Goal: Transaction & Acquisition: Purchase product/service

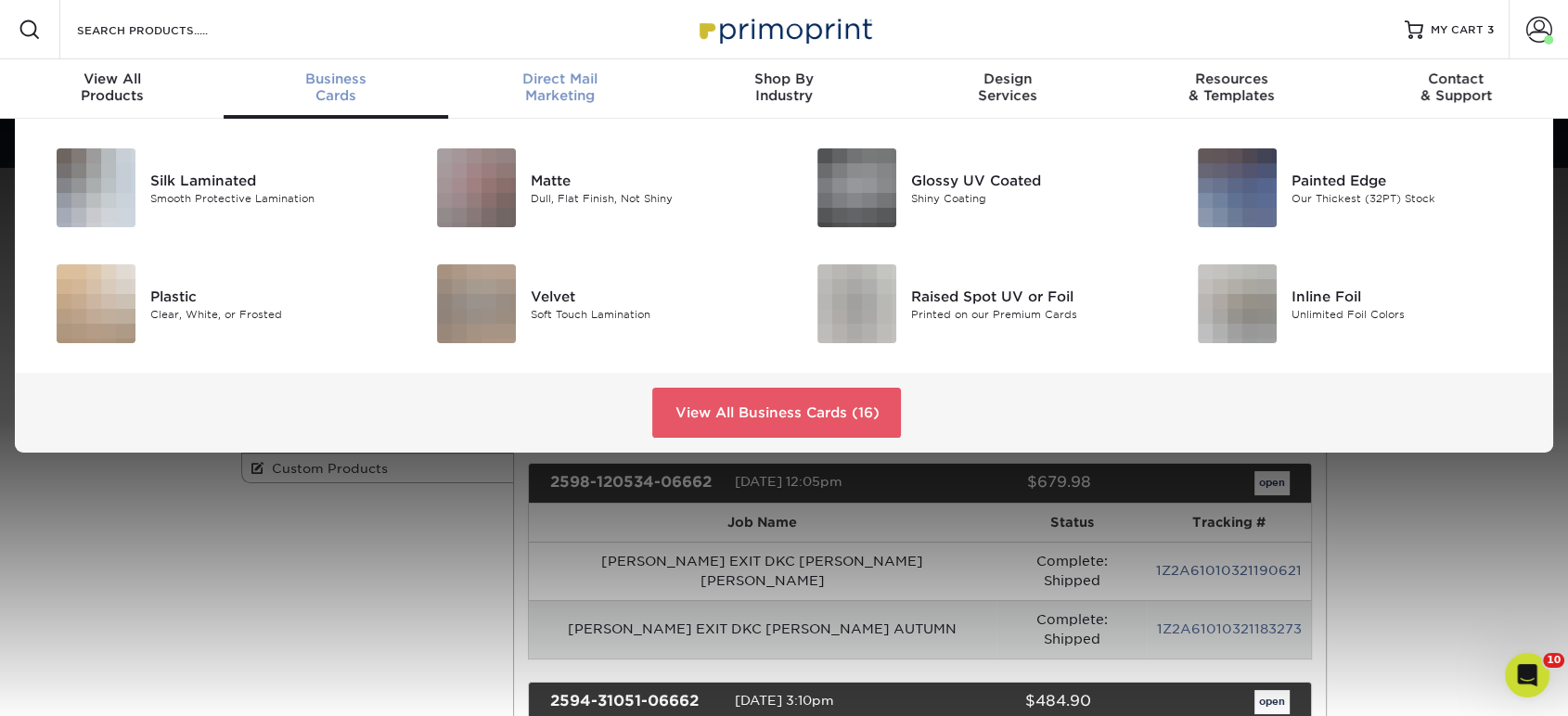
click at [545, 69] on link "Direct Mail Marketing" at bounding box center [560, 90] width 224 height 60
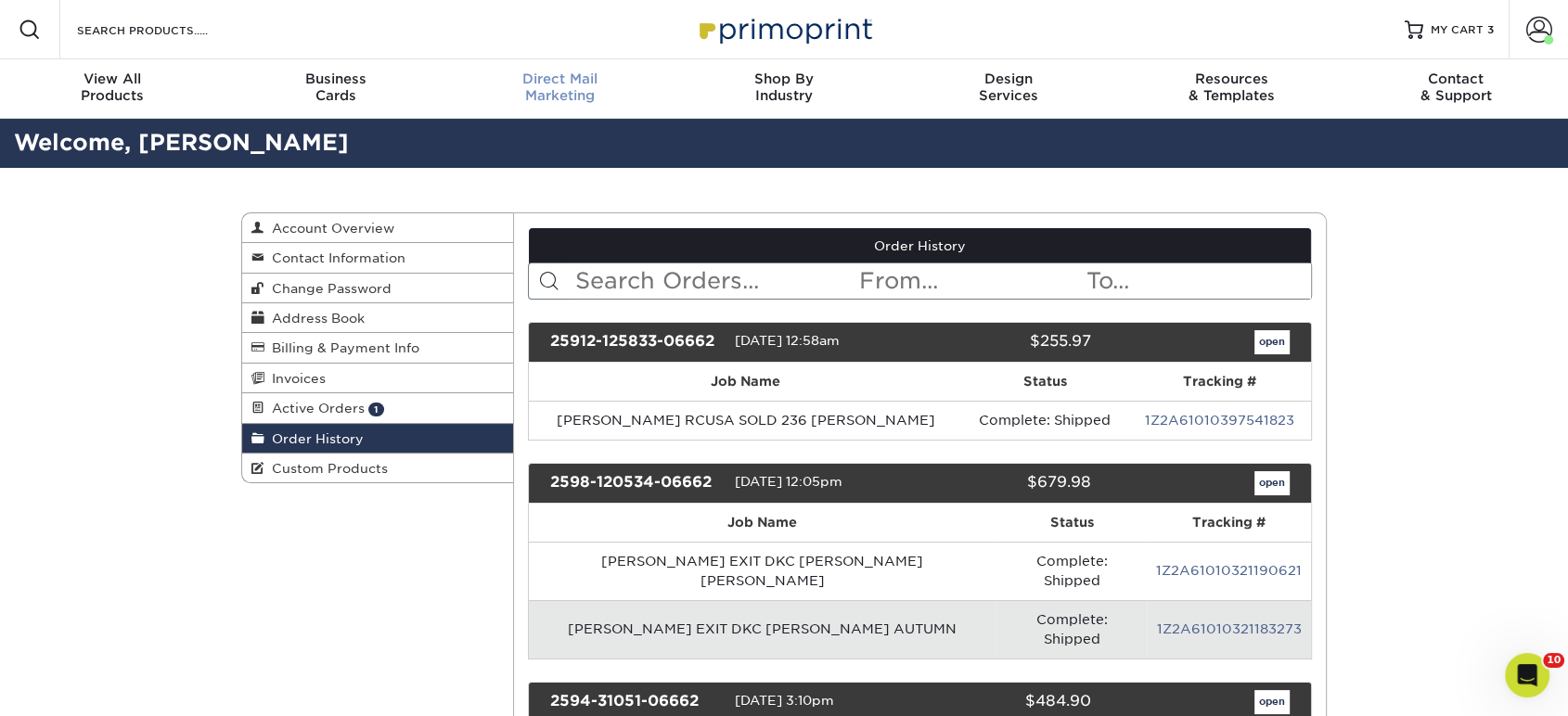
click at [550, 88] on div "Direct Mail Marketing" at bounding box center [560, 88] width 224 height 34
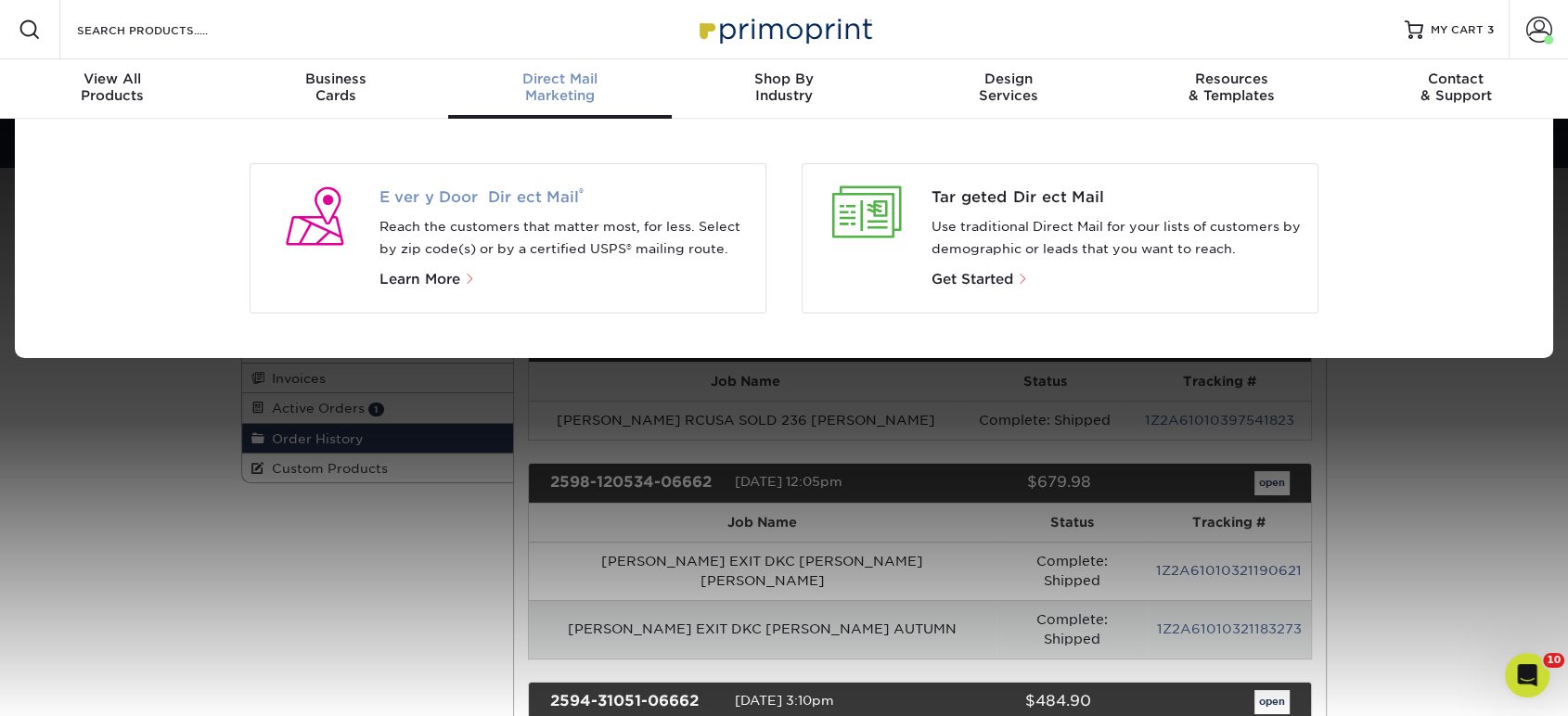
click at [519, 200] on span "Every Door Direct Mail ®" at bounding box center [566, 198] width 372 height 22
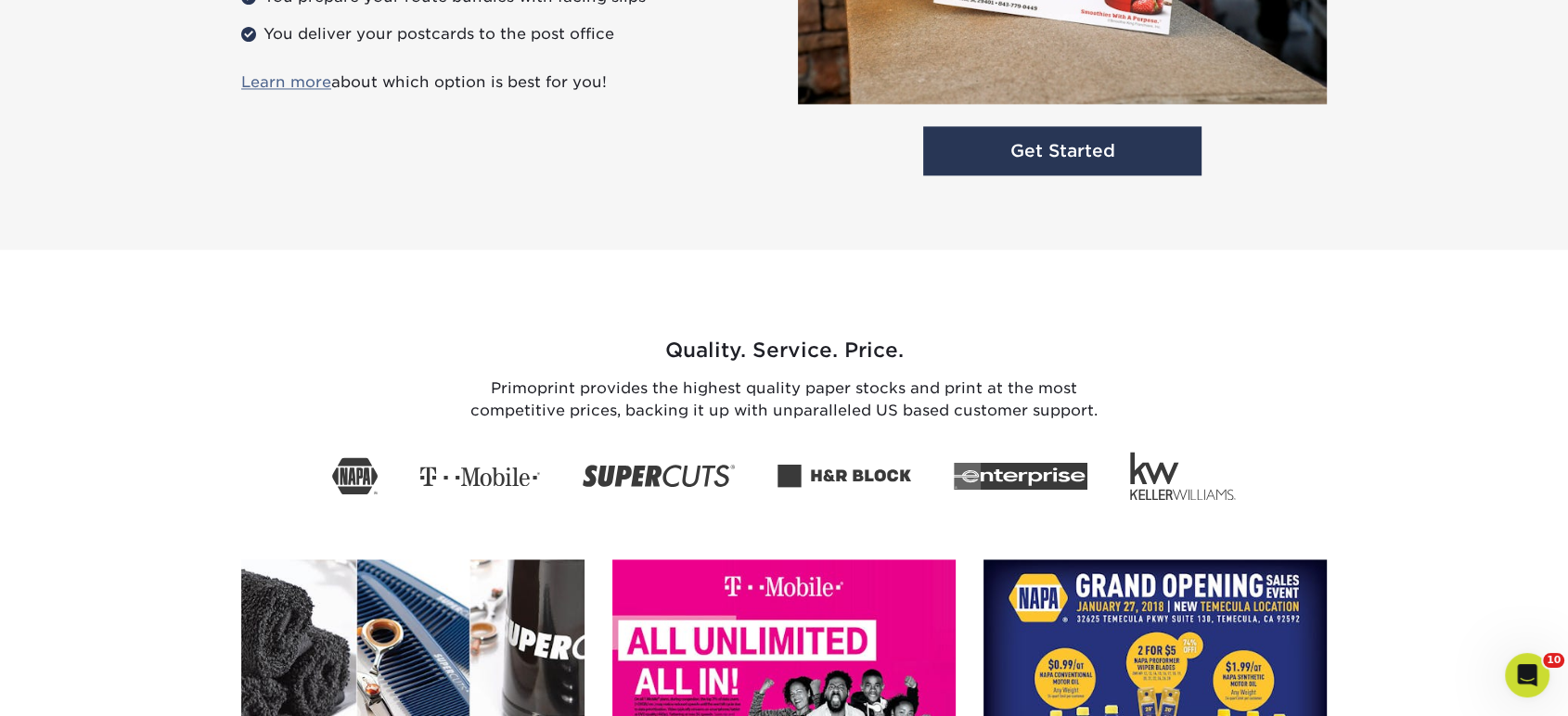
scroll to position [2520, 0]
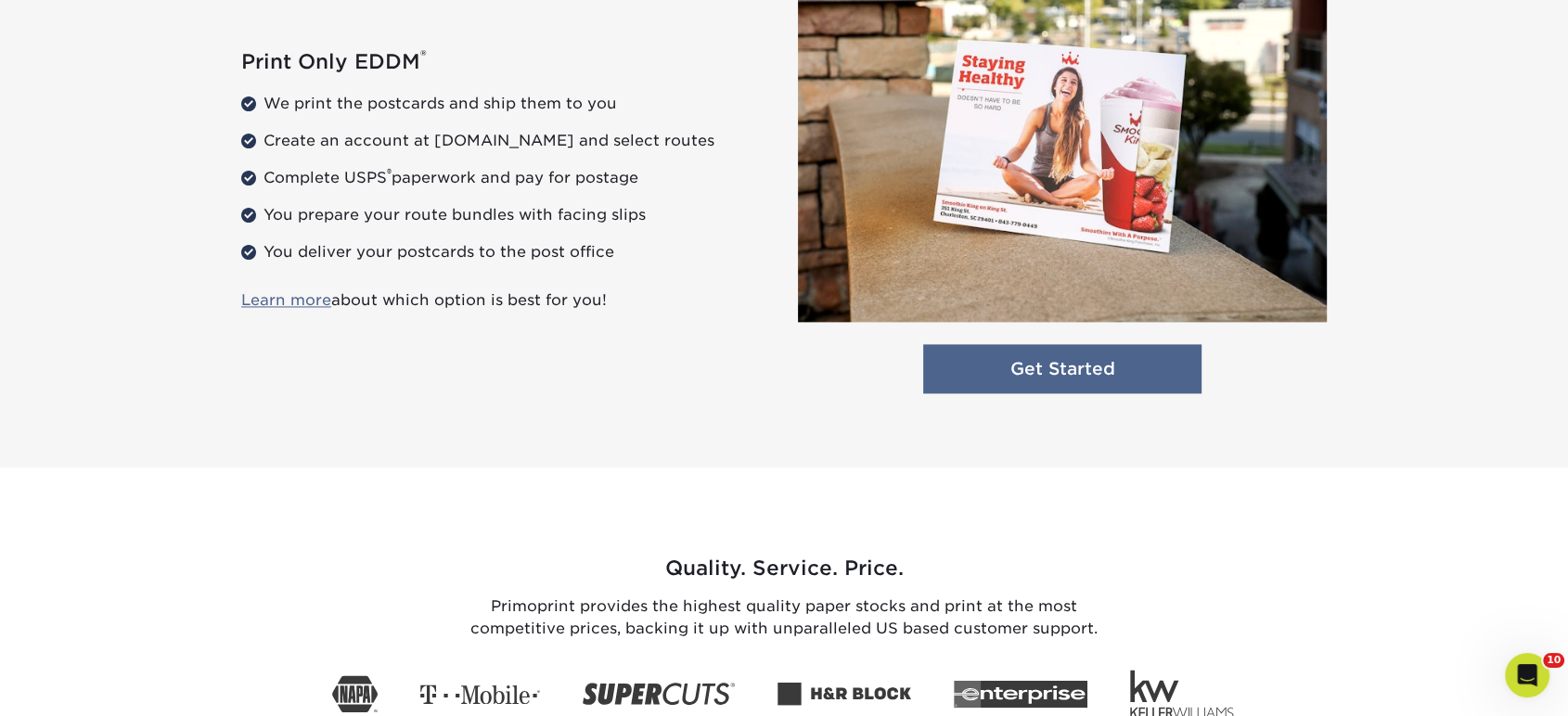
click at [1038, 373] on link "Get Started" at bounding box center [1062, 369] width 278 height 49
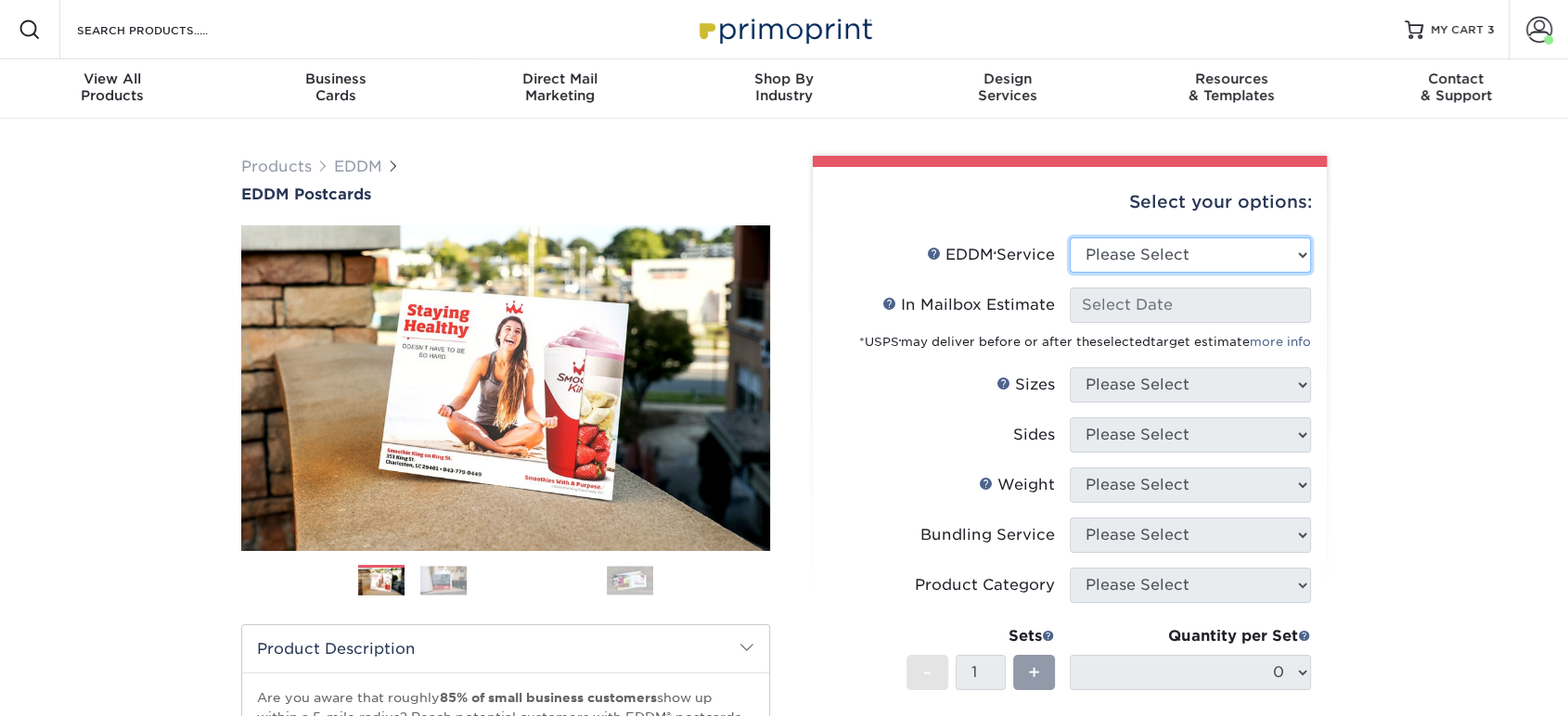
click at [1155, 255] on select "Please Select Full Service Print Only" at bounding box center [1190, 256] width 241 height 35
select select "print_only"
click at [1070, 238] on select "Please Select Full Service Print Only" at bounding box center [1190, 256] width 241 height 35
select select "-1"
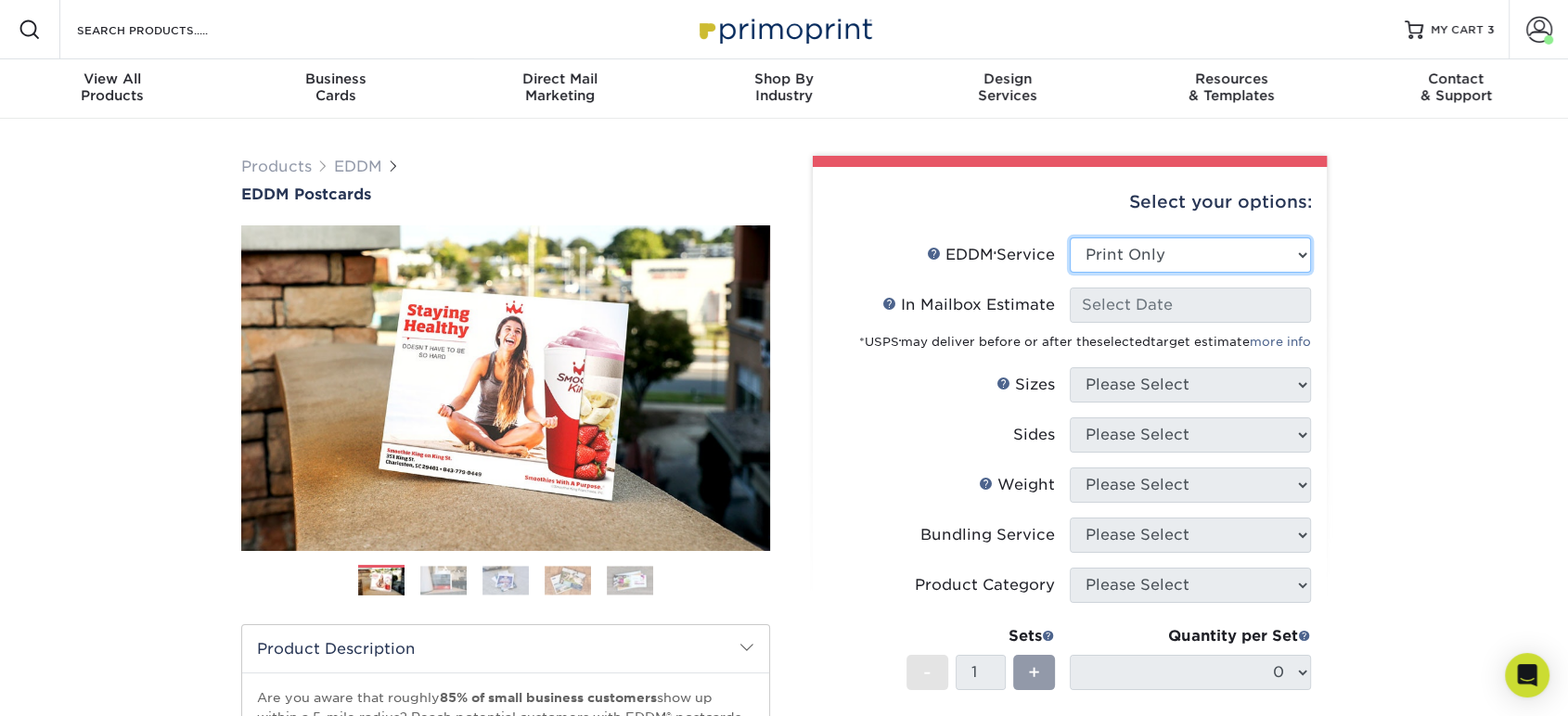
select select "-1"
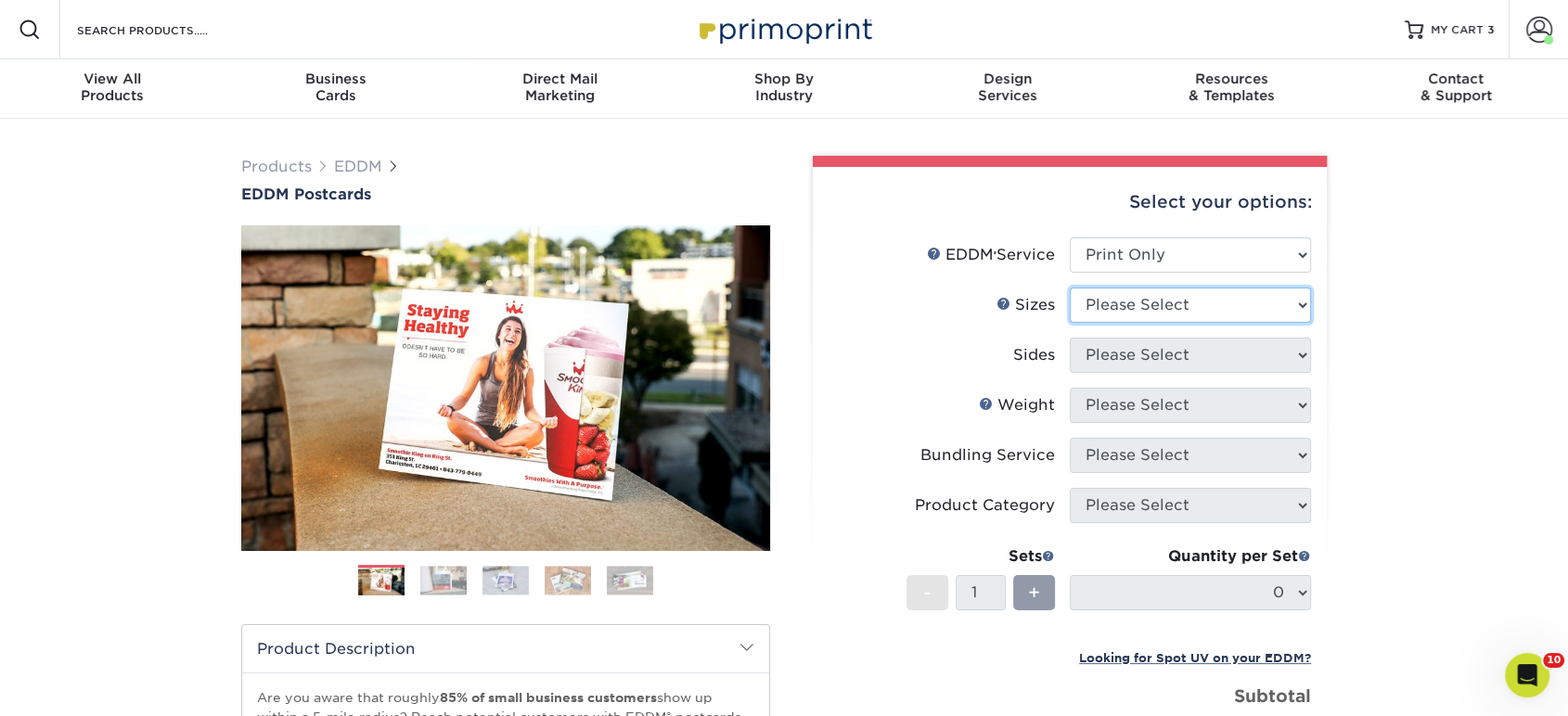
click at [1123, 304] on select "Please Select 4.5" x 12" 6" x 12" 6.5" x 8" 6.5" x 9" 6.5" x 12" 7" x 8.5" 8" x…" at bounding box center [1190, 305] width 241 height 35
select select "6.50x9.00"
click at [1070, 288] on select "Please Select 4.5" x 12" 6" x 12" 6.5" x 8" 6.5" x 9" 6.5" x 12" 7" x 8.5" 8" x…" at bounding box center [1190, 305] width 241 height 35
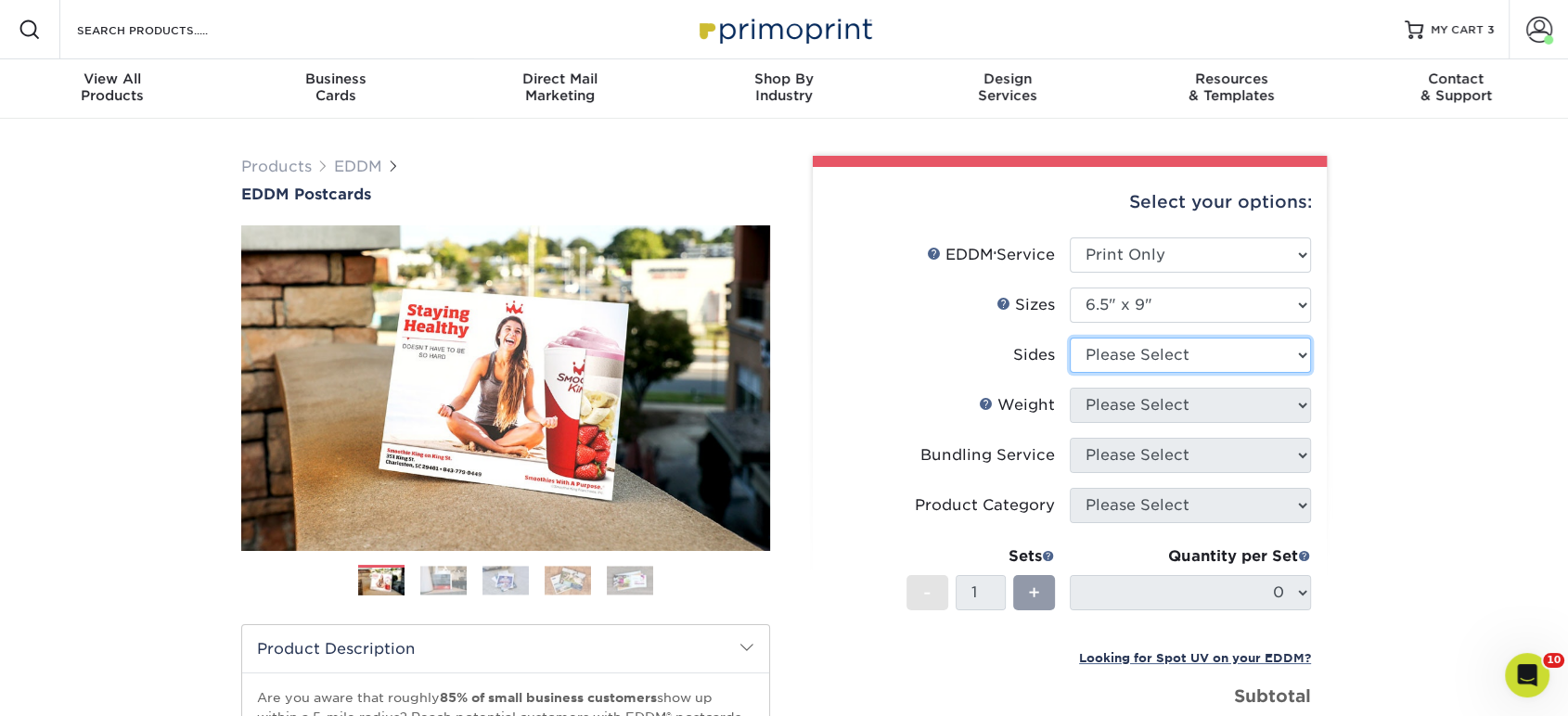
click at [1125, 360] on select "Please Select Print Both Sides Print Front Only" at bounding box center [1190, 356] width 241 height 35
select select "13abbda7-1d64-4f25-8bb2-c179b224825d"
click at [1070, 338] on select "Please Select Print Both Sides Print Front Only" at bounding box center [1190, 356] width 241 height 35
click at [1119, 405] on select "Please Select" at bounding box center [1190, 406] width 241 height 35
select select "16PT"
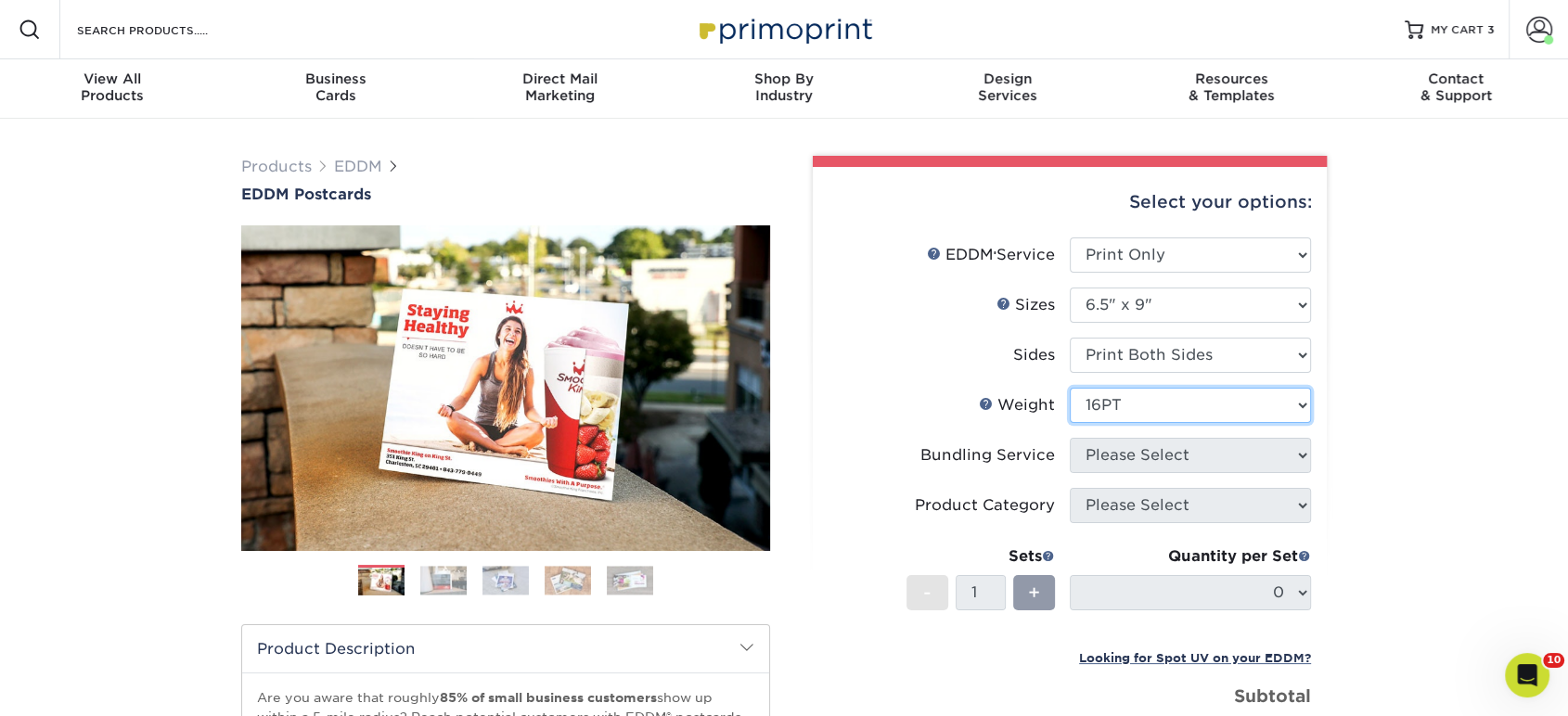
click at [1070, 388] on select "Please Select 16PT 14PT" at bounding box center [1190, 406] width 241 height 35
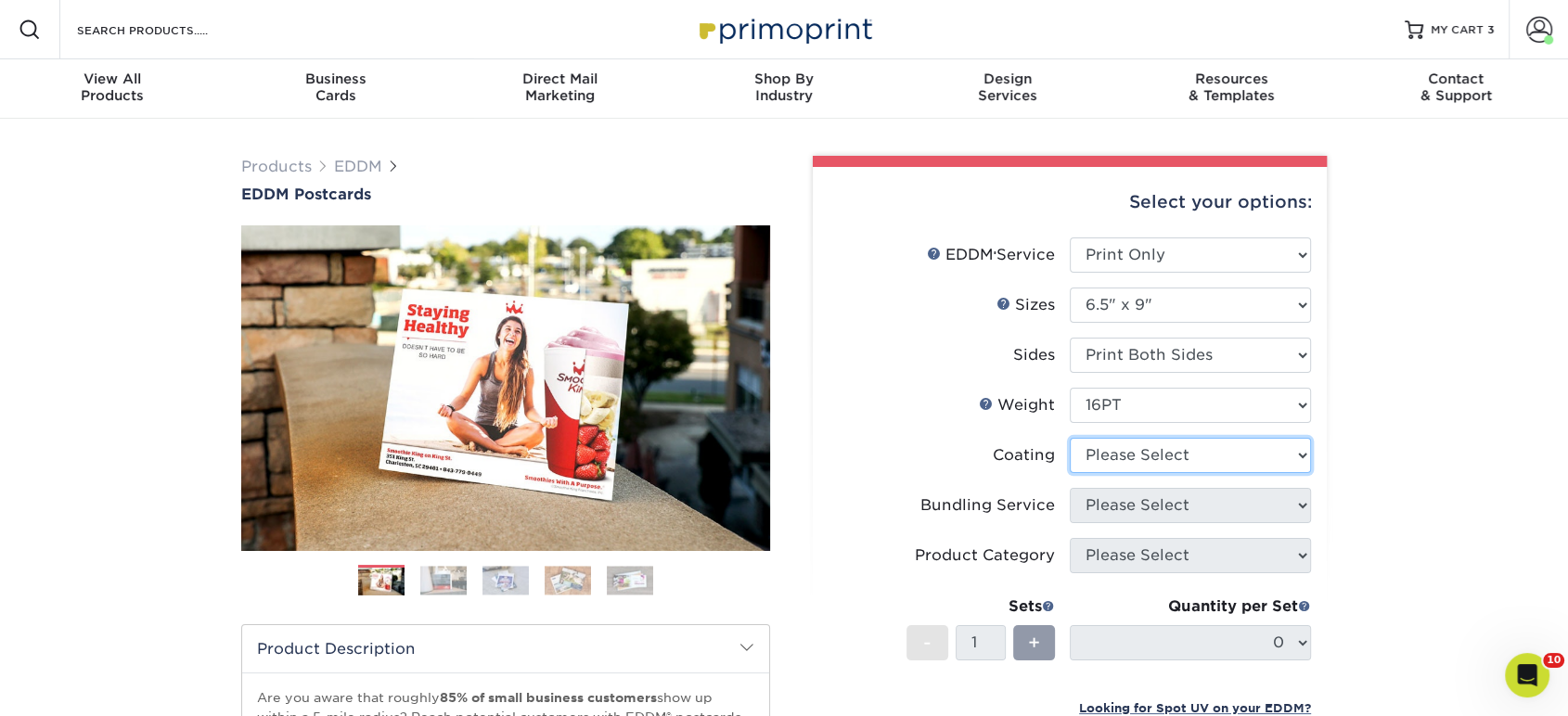
click at [1108, 465] on select at bounding box center [1190, 456] width 241 height 35
select select "ae367451-b2b8-45df-a344-0f05b6a12993"
click at [1070, 438] on select at bounding box center [1190, 456] width 241 height 35
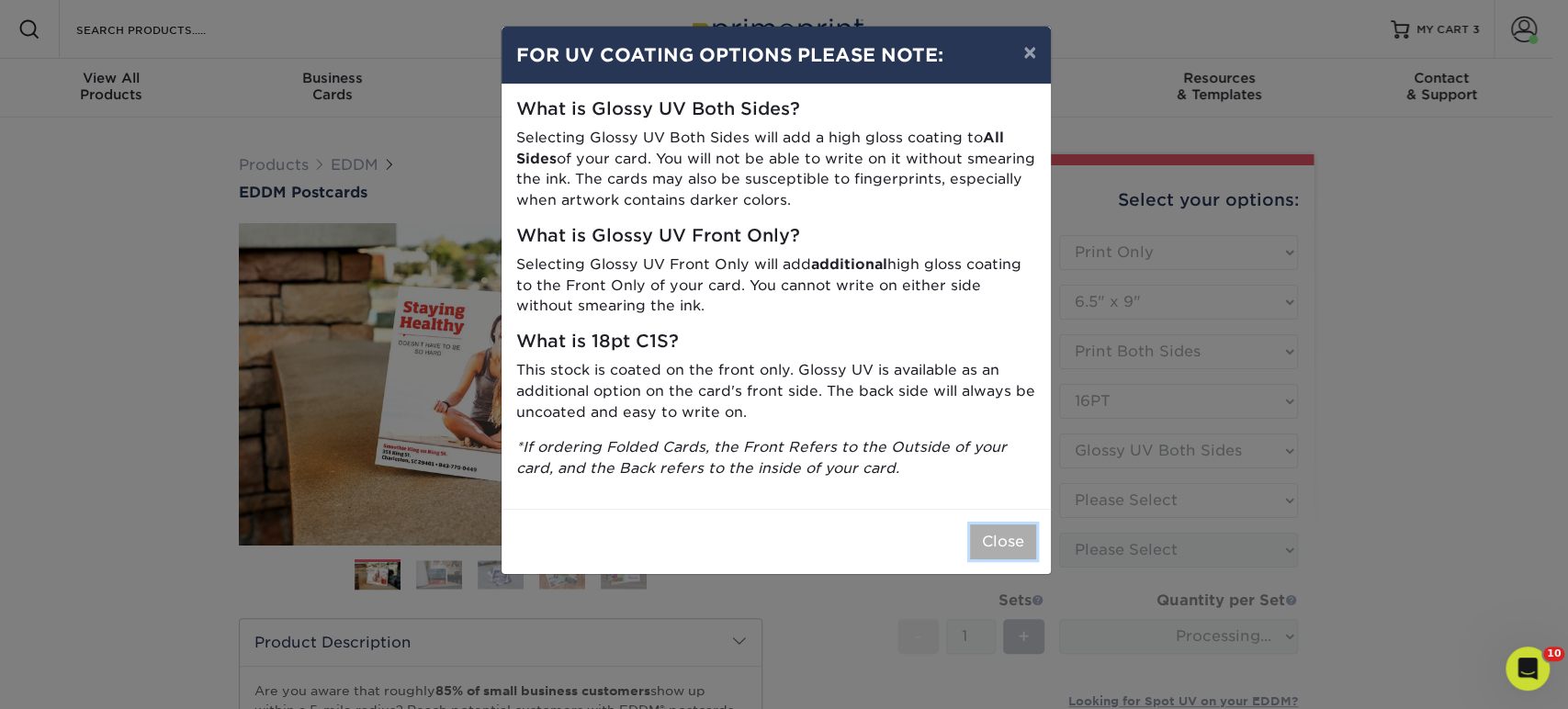
click at [1013, 539] on button "Close" at bounding box center [1003, 543] width 67 height 35
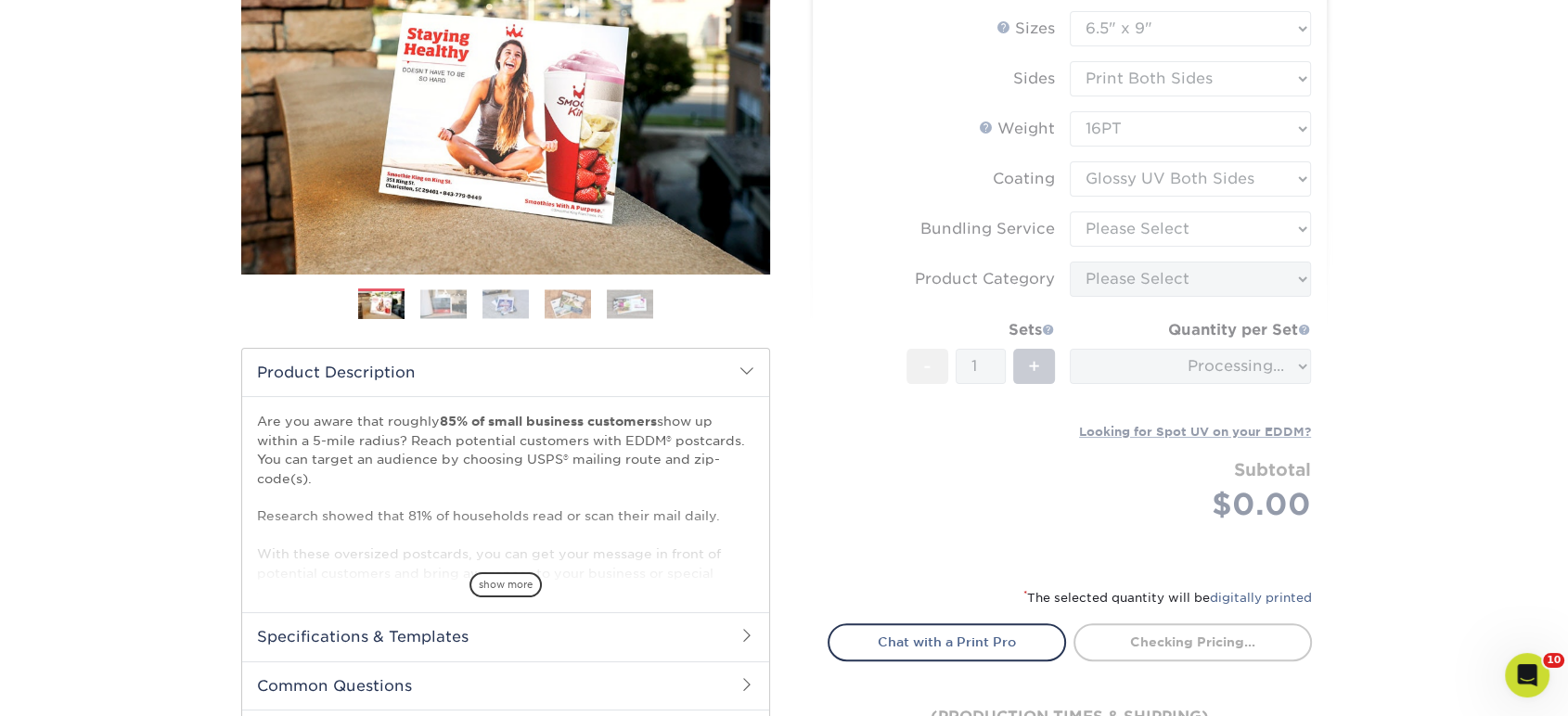
scroll to position [309, 0]
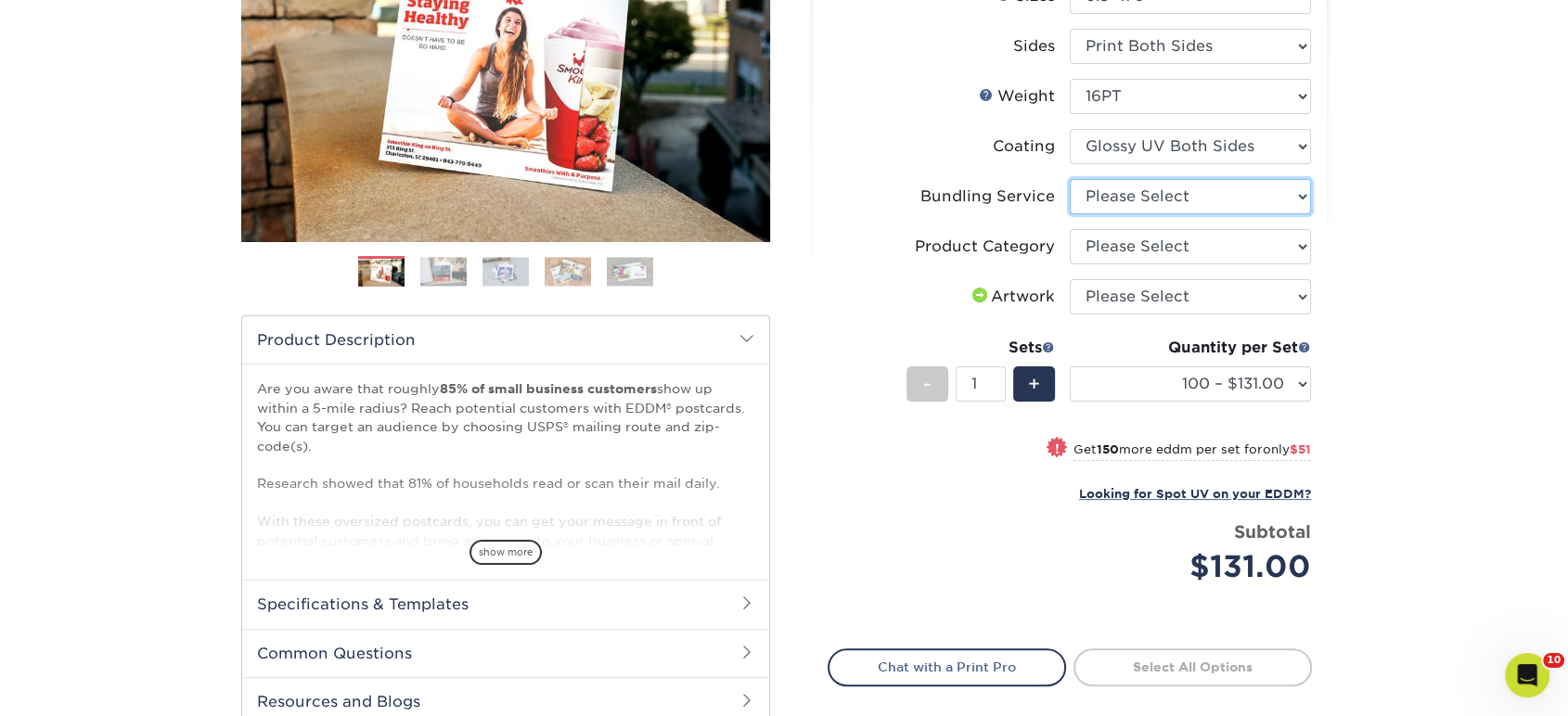
drag, startPoint x: 1149, startPoint y: 198, endPoint x: 1143, endPoint y: 210, distance: 13.4
click at [1149, 198] on select "Please Select No Bundling Services Yes, Bundles of 50 (+2 Days) Yes, Bundles of…" at bounding box center [1190, 197] width 241 height 35
select select "58689abb-25c0-461c-a4c3-a80b627d6649"
click at [1070, 179] on select "Please Select No Bundling Services Yes, Bundles of 50 (+2 Days) Yes, Bundles of…" at bounding box center [1190, 197] width 241 height 35
click at [1126, 253] on select "Please Select Postcards" at bounding box center [1190, 247] width 241 height 35
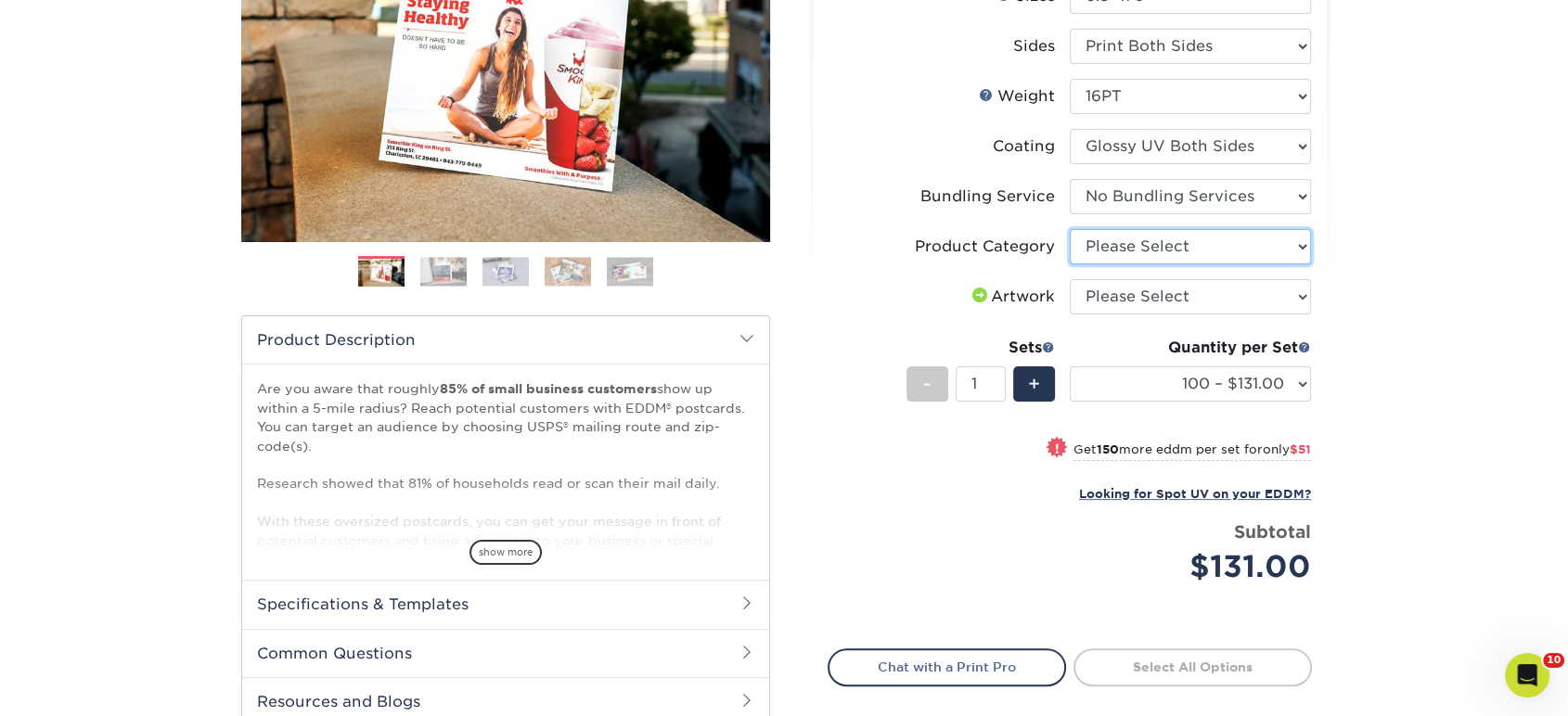
select select "9b7272e0-d6c8-4c3c-8e97-d3a1bcdab858"
click at [1070, 230] on select "Please Select Postcards" at bounding box center [1190, 247] width 241 height 35
click at [1123, 298] on select "Please Select I will upload files I need a design - $150" at bounding box center [1190, 297] width 241 height 35
select select "upload"
click at [1070, 279] on select "Please Select I will upload files I need a design - $150" at bounding box center [1190, 297] width 241 height 35
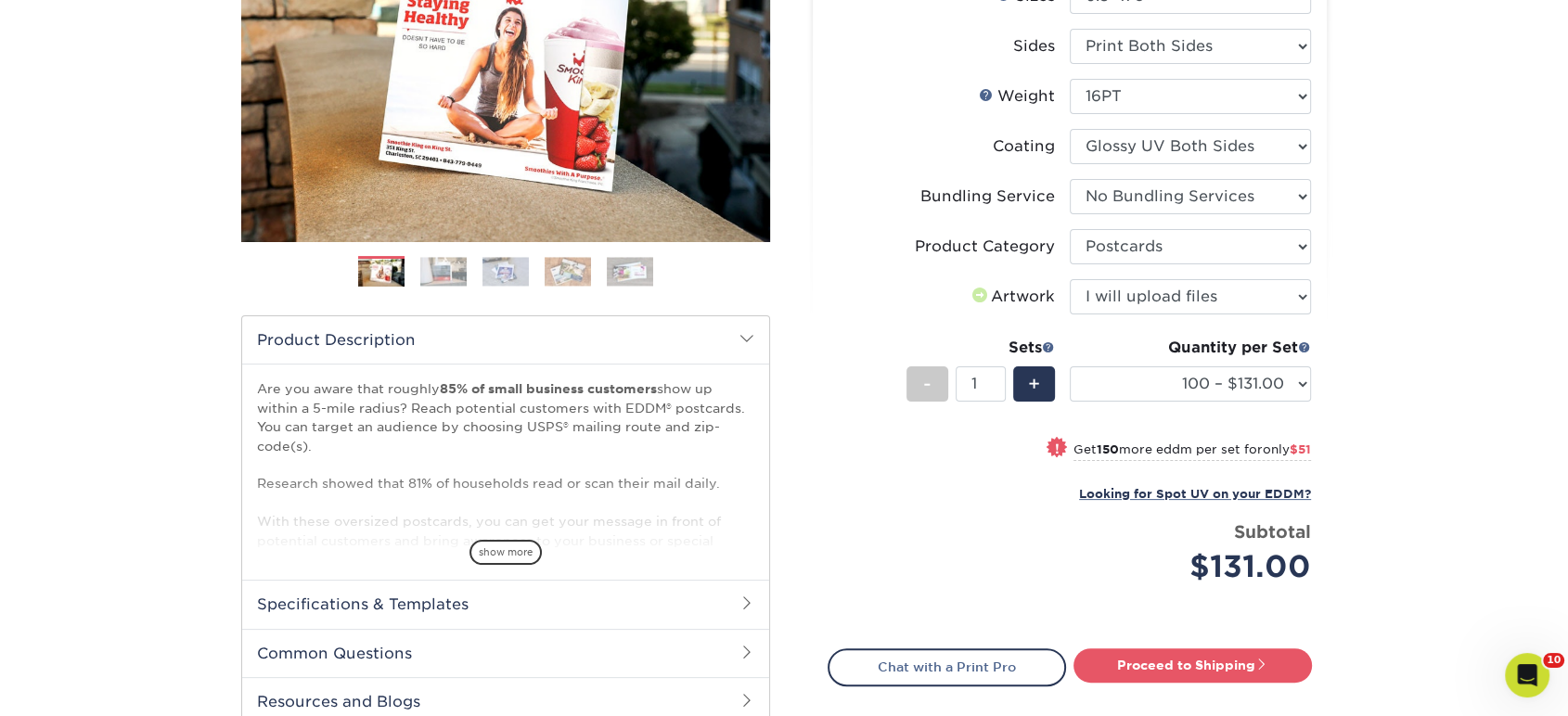
click at [1118, 347] on div "Quantity per Set" at bounding box center [1190, 348] width 241 height 22
click at [1113, 373] on select "100 – $131.00 250 – $182.00 500 – $203.00 1000 – $227.00 2500 – $379.00 5000 – …" at bounding box center [1190, 385] width 241 height 35
select select "1000 – $227.00"
click at [1070, 367] on select "100 – $131.00 250 – $182.00 500 – $203.00 1000 – $227.00 2500 – $379.00 5000 – …" at bounding box center [1190, 385] width 241 height 35
click at [1144, 666] on link "Proceed to Shipping" at bounding box center [1192, 666] width 238 height 34
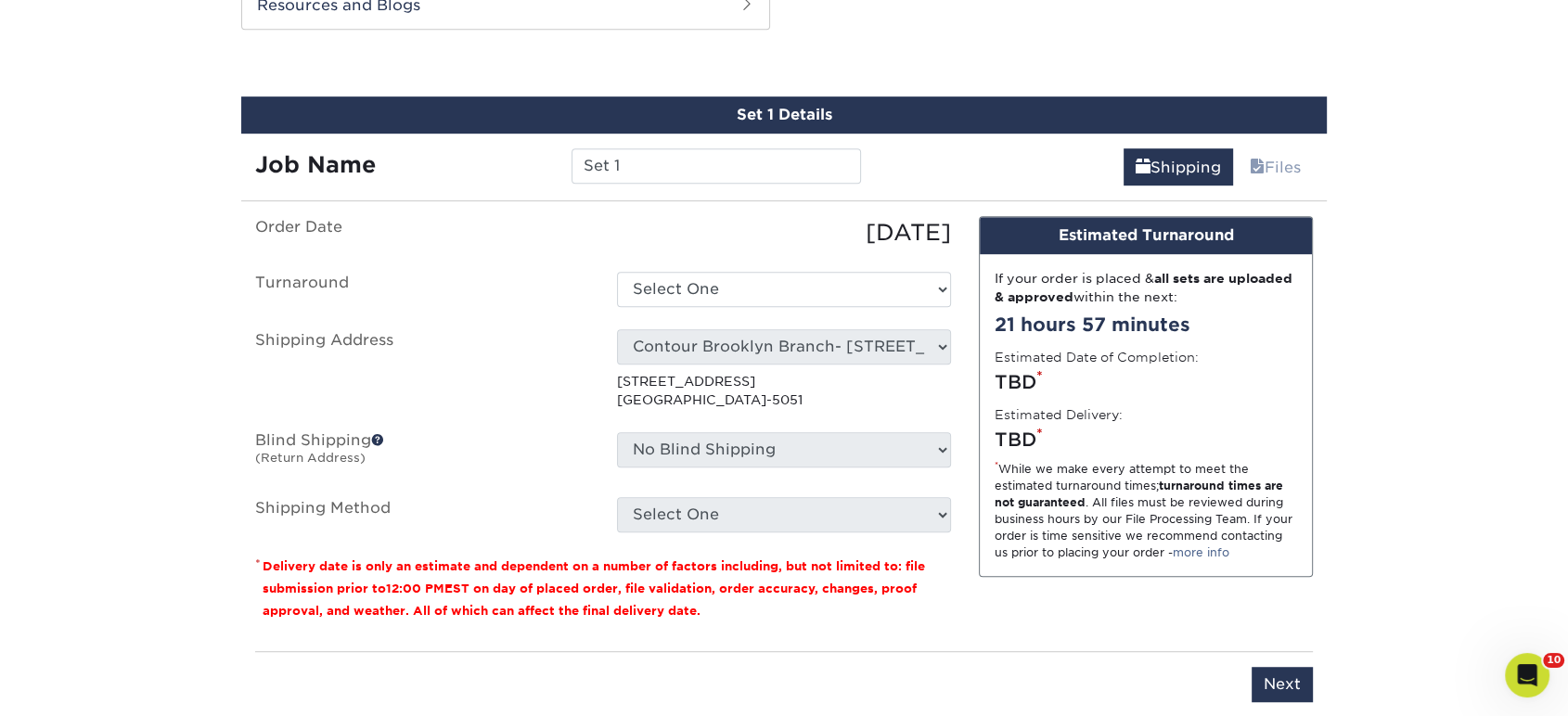
scroll to position [1007, 0]
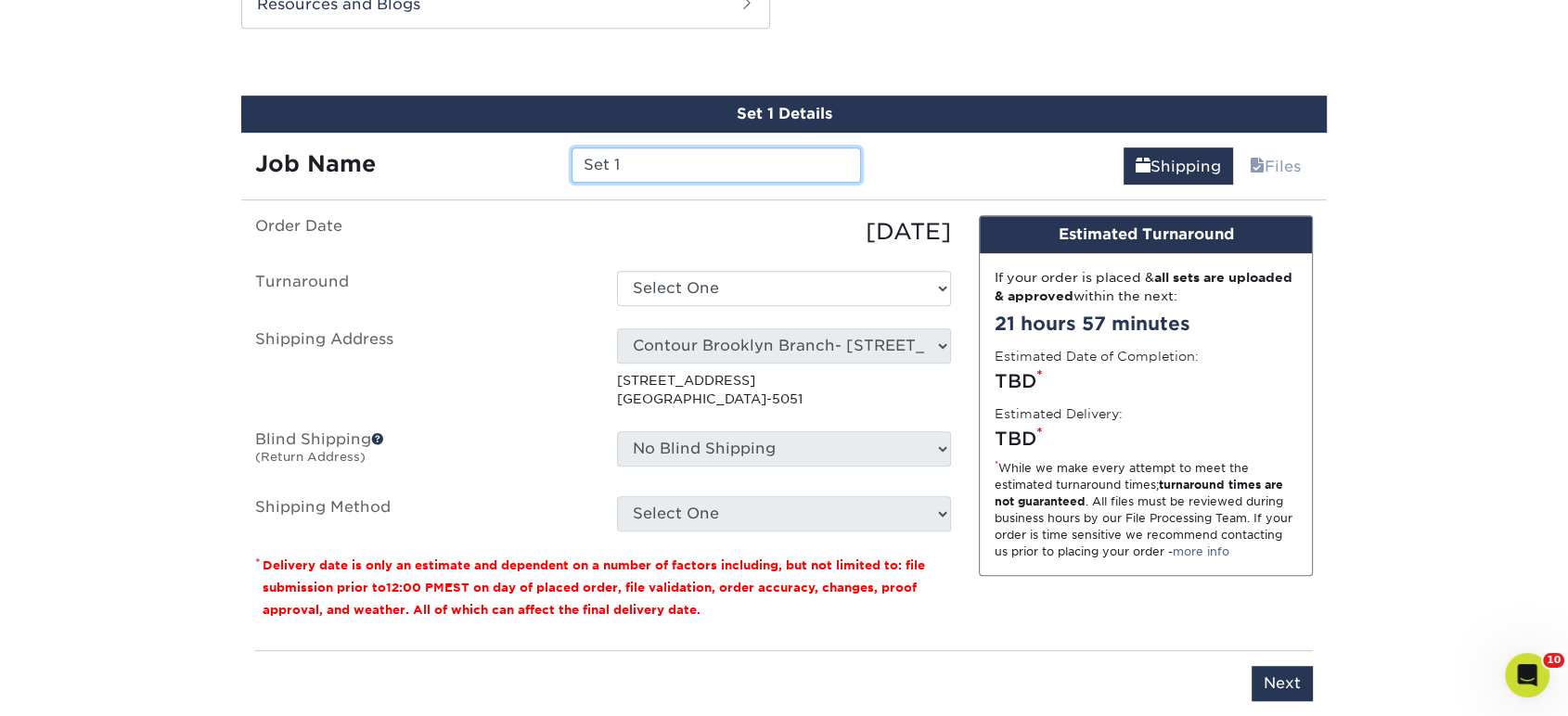
click at [766, 168] on input "Set 1" at bounding box center [715, 165] width 288 height 35
click at [765, 168] on input "Set 1" at bounding box center [715, 165] width 288 height 35
drag, startPoint x: 843, startPoint y: 165, endPoint x: 763, endPoint y: 164, distance: 80.0
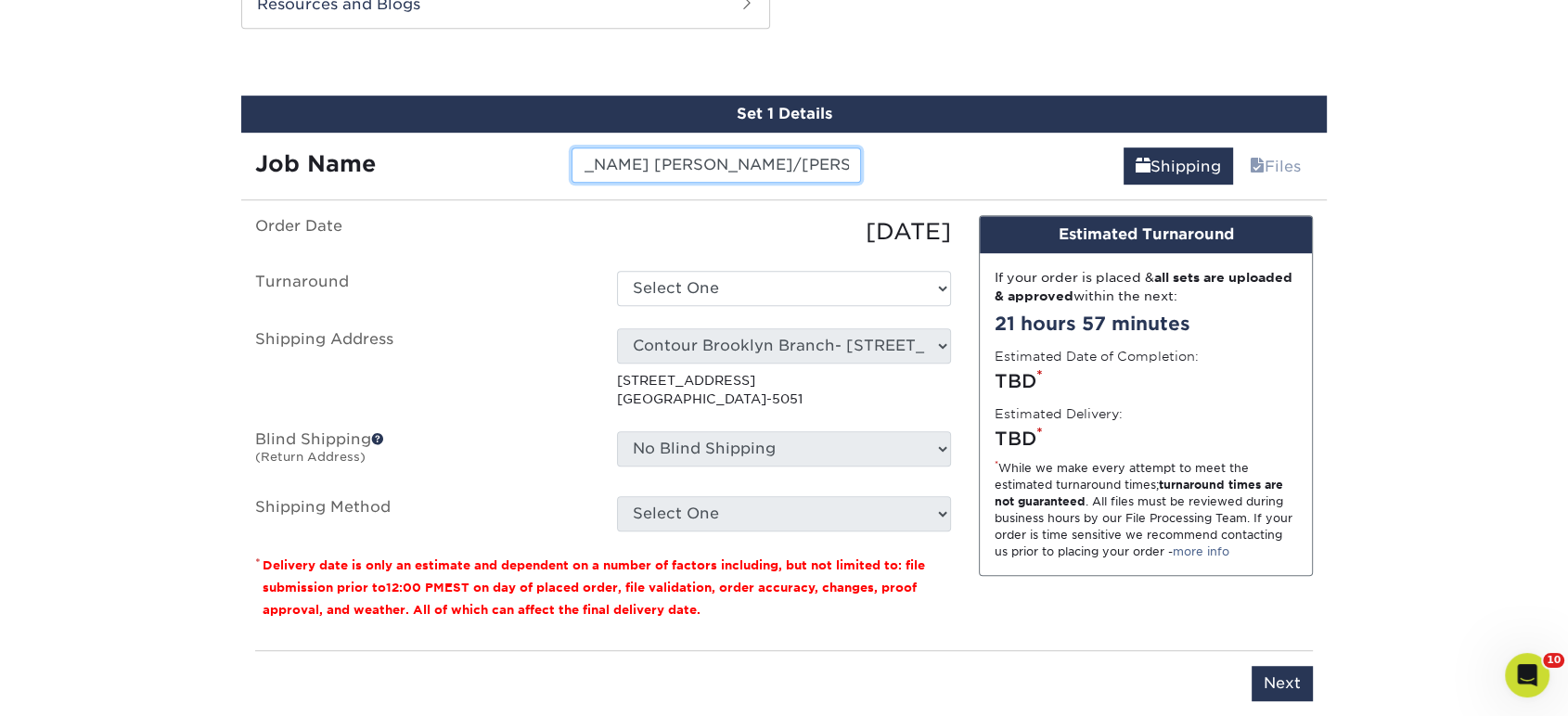
click at [763, 164] on input "[PERSON_NAME] [PERSON_NAME]/[PERSON_NAME]" at bounding box center [715, 165] width 288 height 35
type input "[PERSON_NAME] [PERSON_NAME]/[PERSON_NAME]"
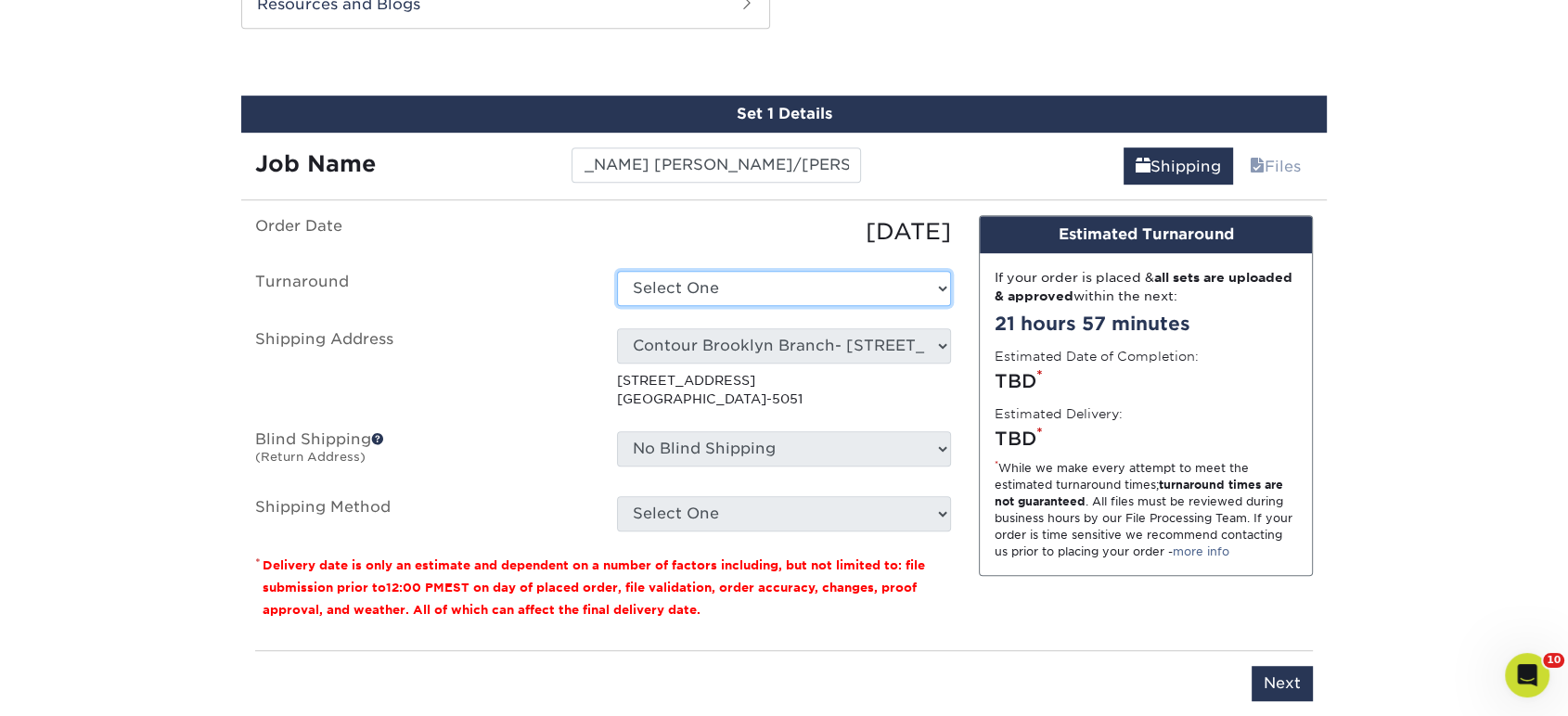
click at [763, 276] on select "Select One 2-4 Business Days 2 Day Next Business Day" at bounding box center [784, 288] width 334 height 35
click at [762, 280] on select "Select One 2-4 Business Days 2 Day Next Business Day" at bounding box center [784, 288] width 334 height 35
select select "14ee1dbe-2a03-44e6-acbe-77c51f3128fc"
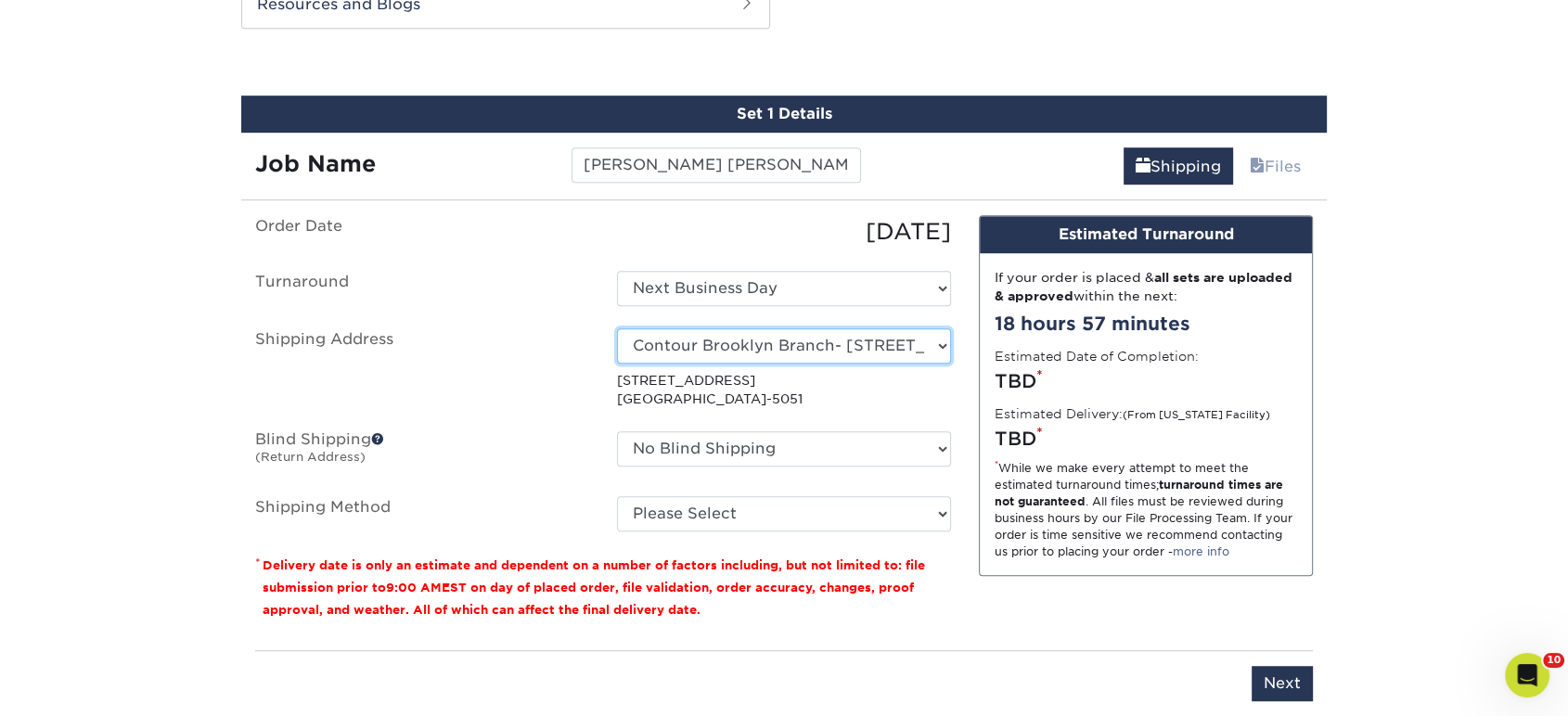
click at [761, 349] on select "Select One Realty Connect [GEOGRAPHIC_DATA]" at bounding box center [784, 346] width 334 height 35
select select "227560"
click at [735, 532] on fieldset "Order Date [DATE] [GEOGRAPHIC_DATA] Select One 2-4 Business Days 2 Day Next Bus…" at bounding box center [603, 385] width 696 height 339
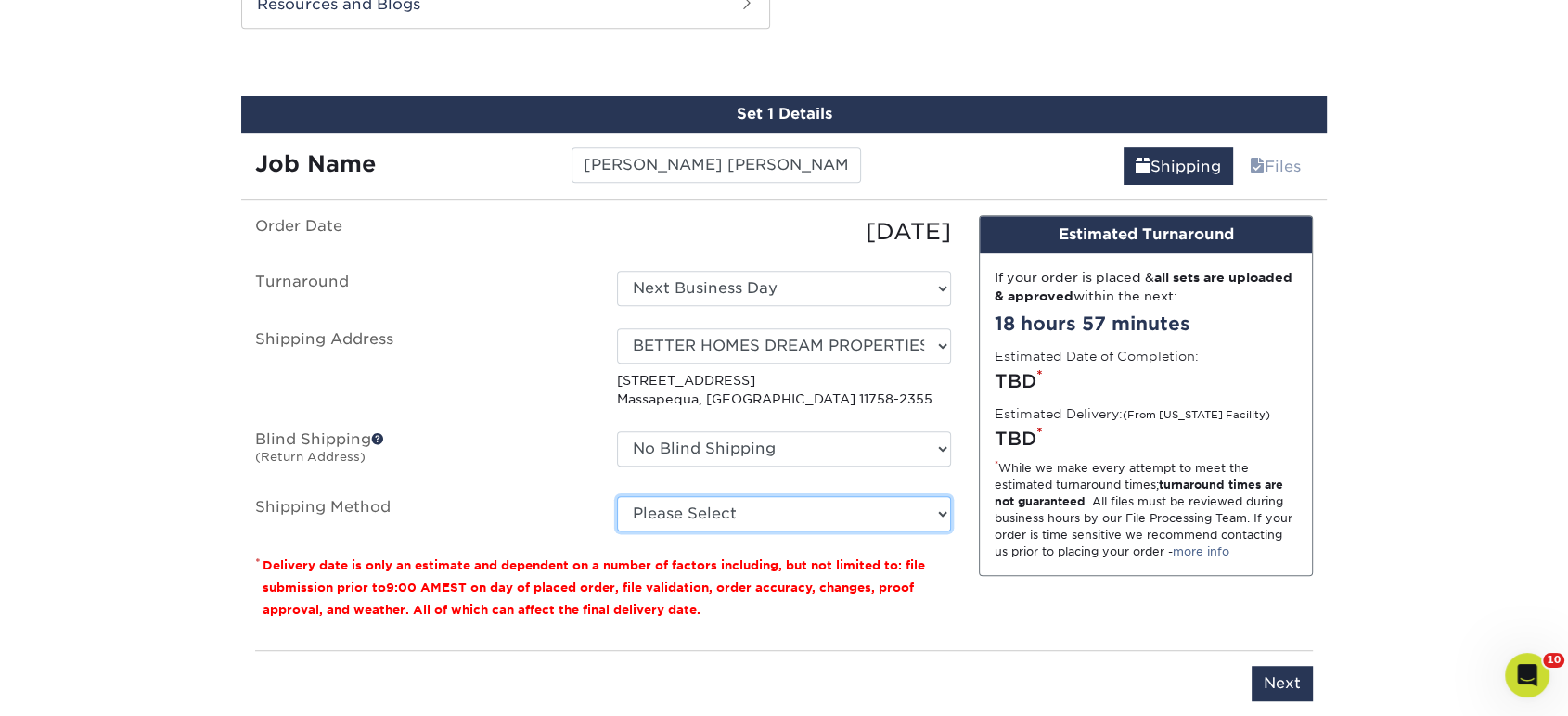
click at [735, 519] on select "Please Select Ground Shipping (+$20.59) 3 Day Shipping Service (+$30.39) 2 Day …" at bounding box center [784, 514] width 334 height 35
select select "03"
click at [617, 497] on select "Please Select Ground Shipping (+$20.59) 3 Day Shipping Service (+$30.39) 2 Day …" at bounding box center [784, 514] width 334 height 35
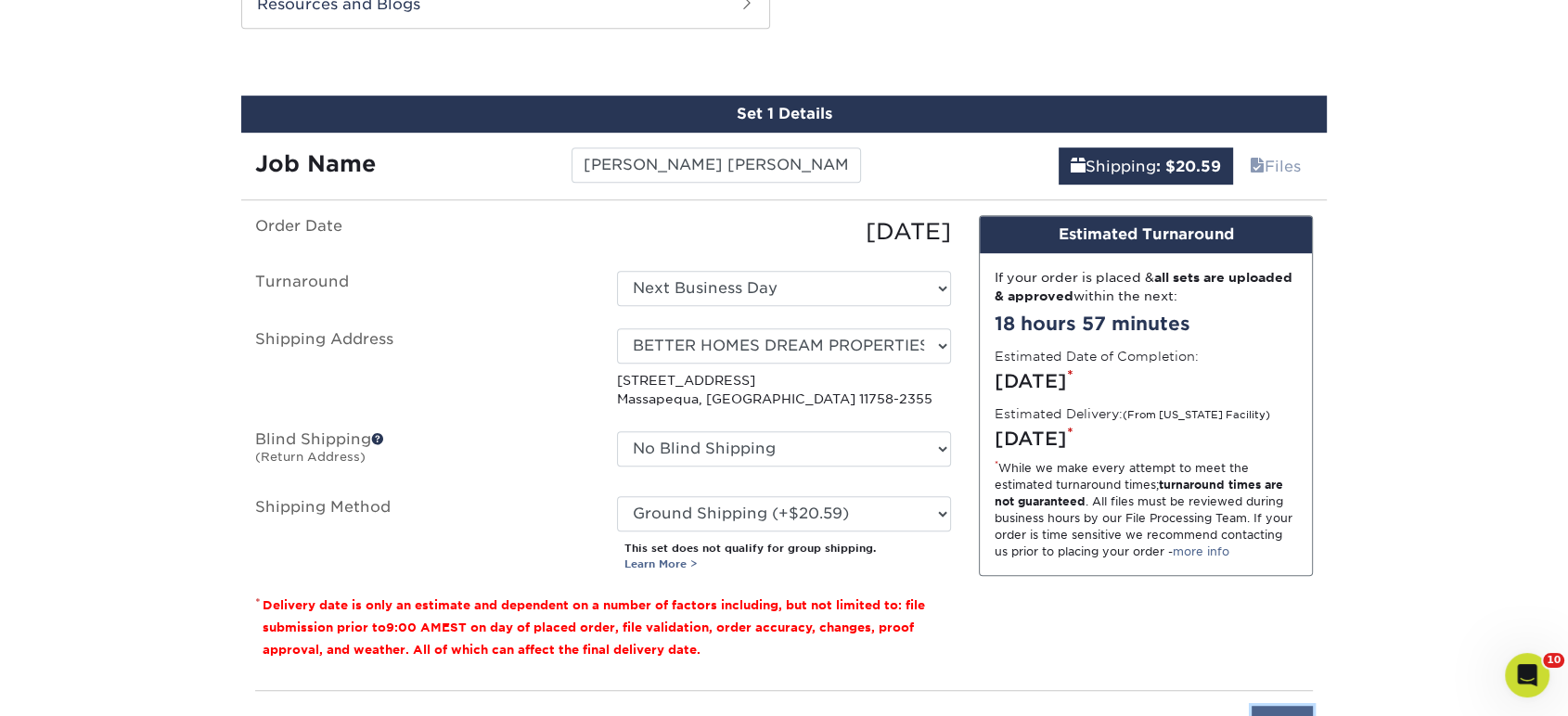
click at [1262, 707] on input "Next" at bounding box center [1282, 724] width 62 height 35
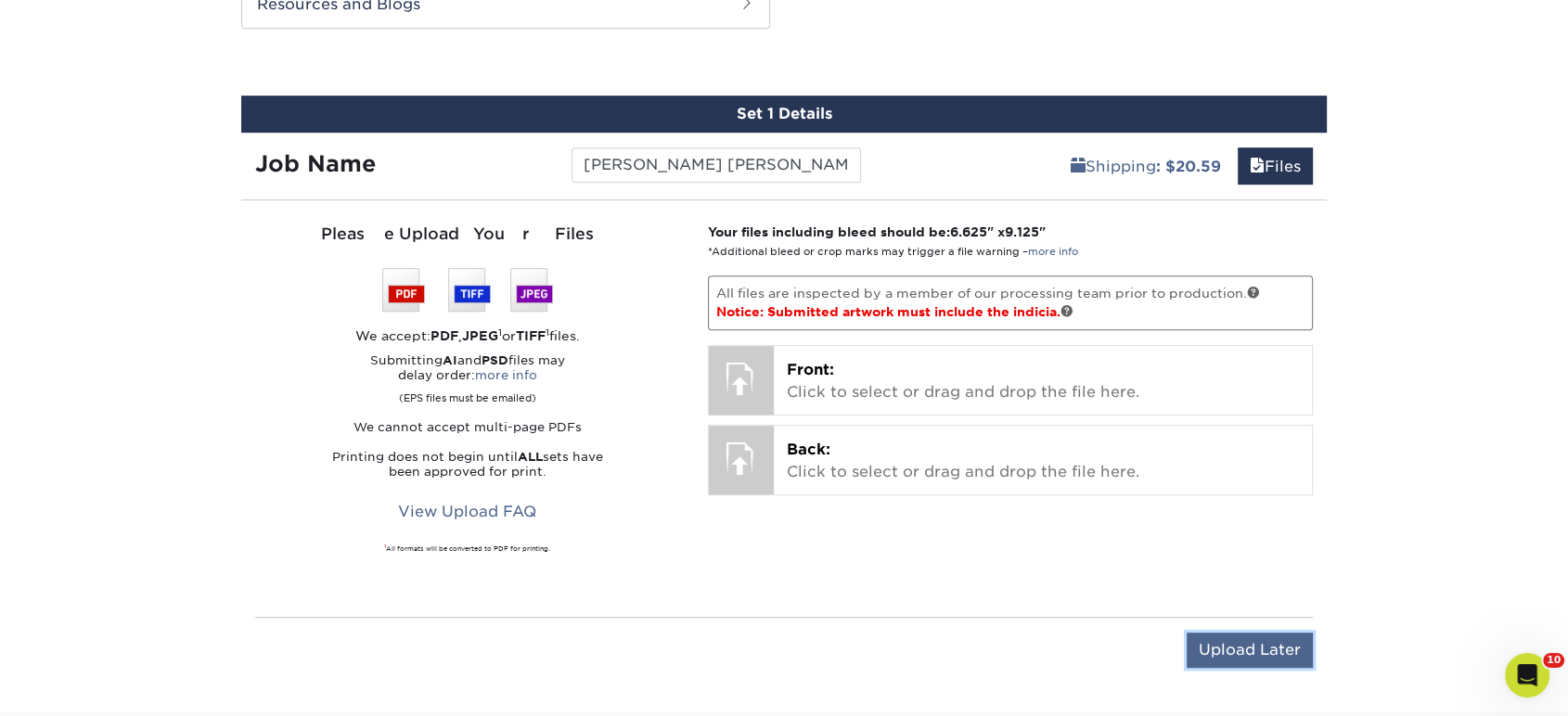
click at [1243, 646] on input "Upload Later" at bounding box center [1250, 651] width 126 height 35
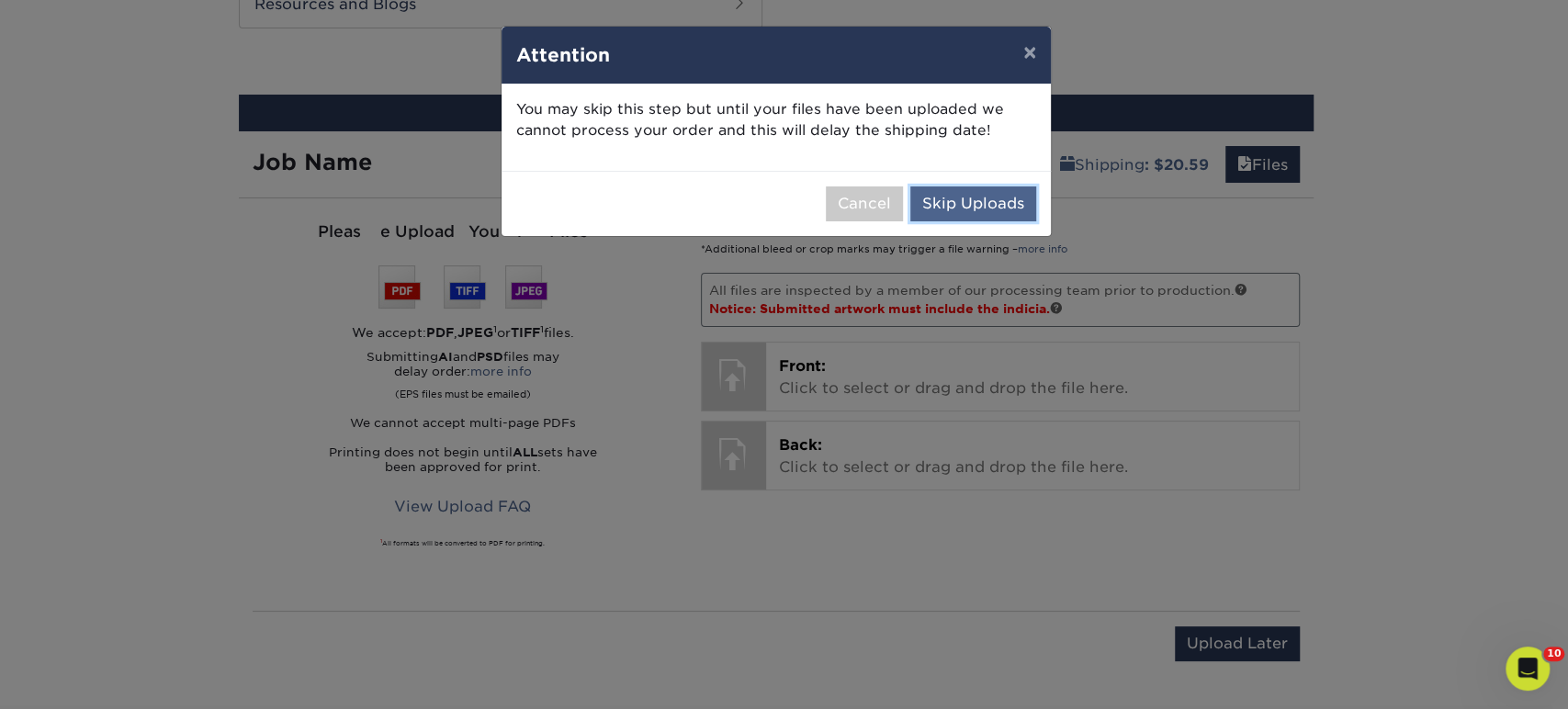
click at [988, 216] on button "Skip Uploads" at bounding box center [973, 204] width 126 height 35
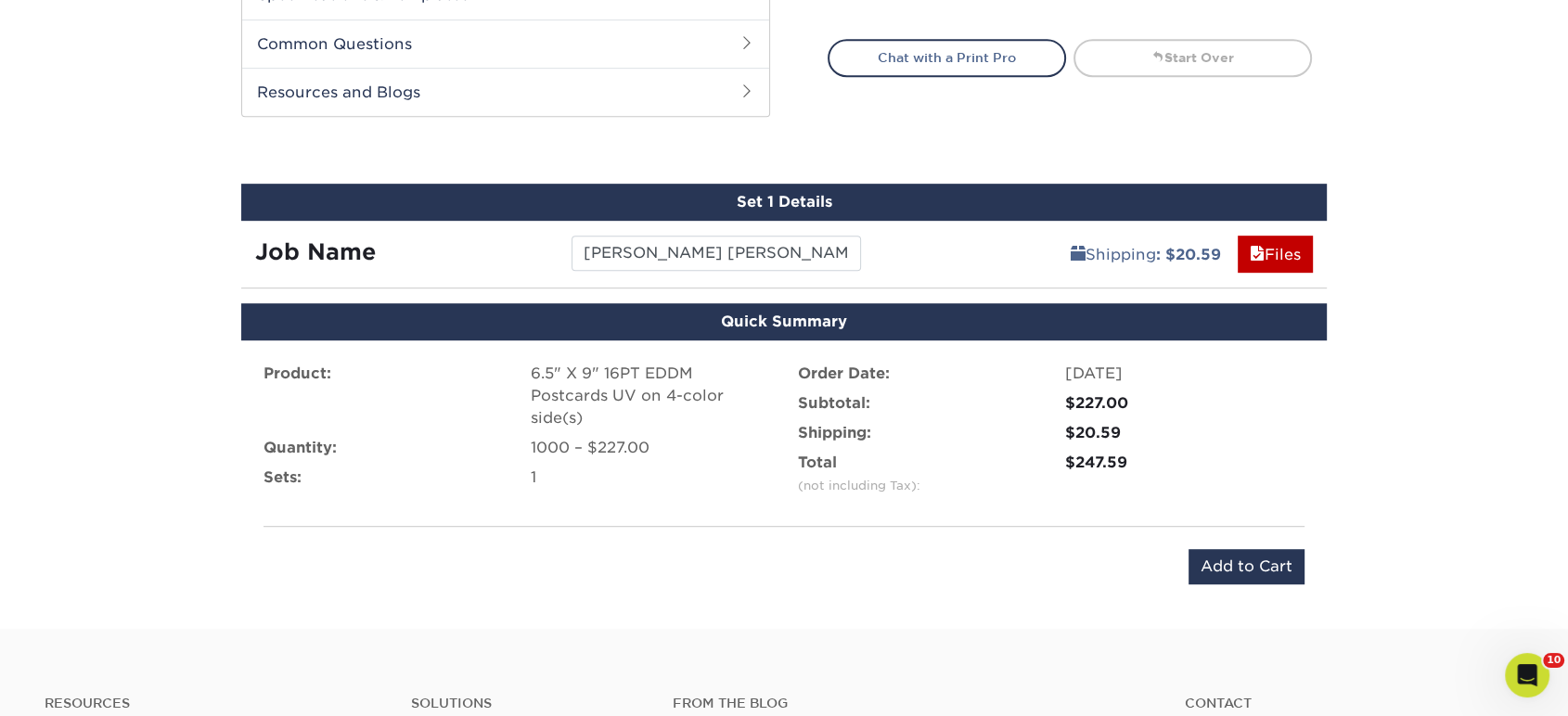
scroll to position [1018, 0]
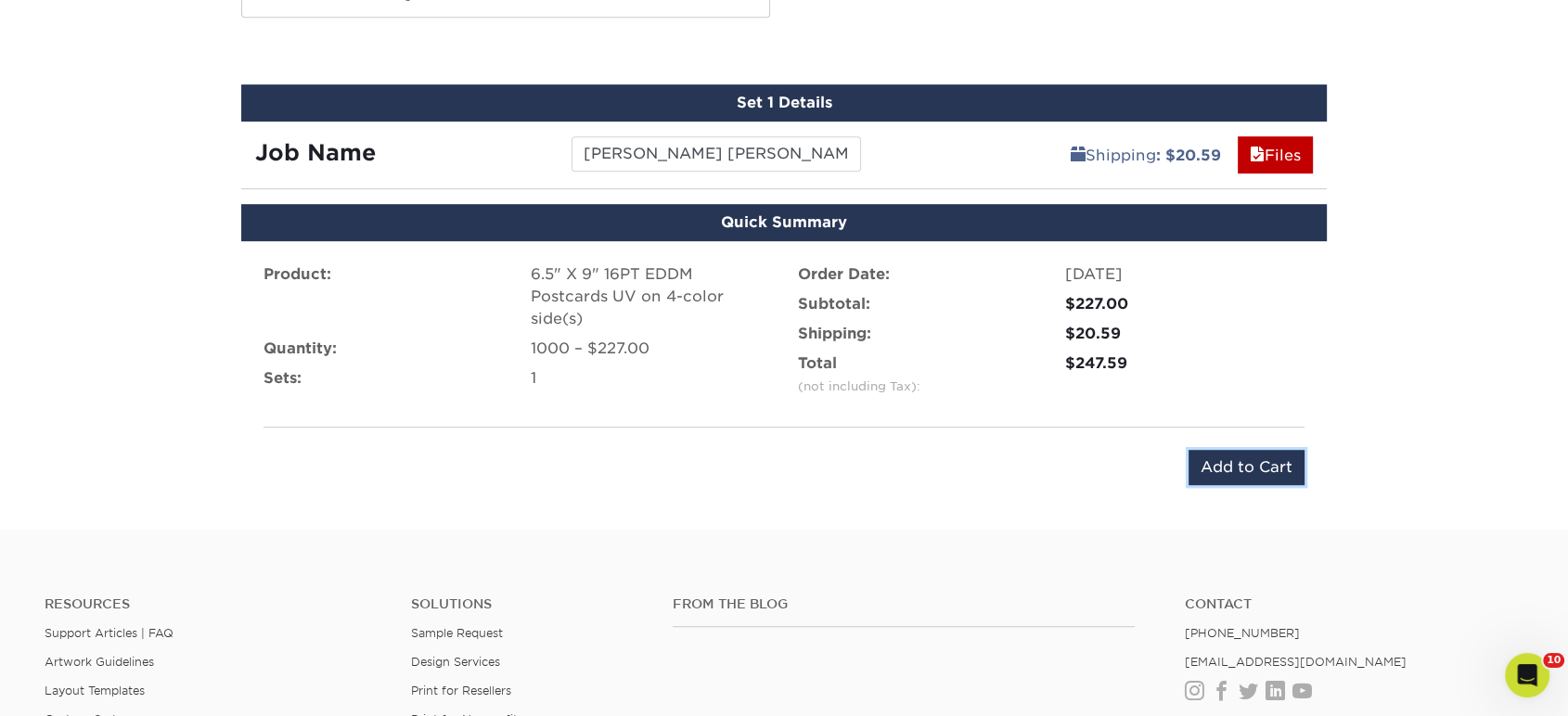
click at [1262, 472] on input "Add to Cart" at bounding box center [1247, 468] width 116 height 35
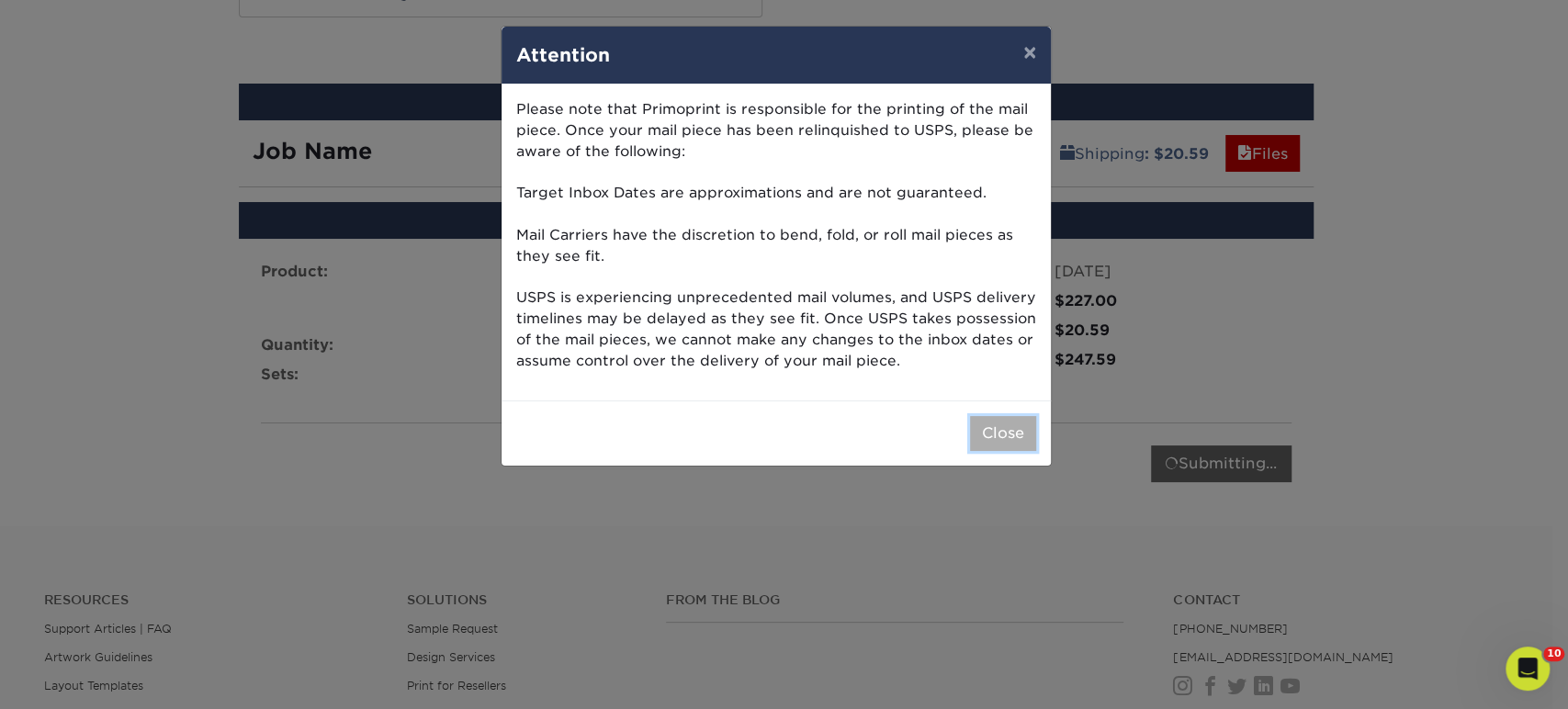
click at [985, 439] on button "Close" at bounding box center [1003, 434] width 67 height 35
